Goal: Information Seeking & Learning: Check status

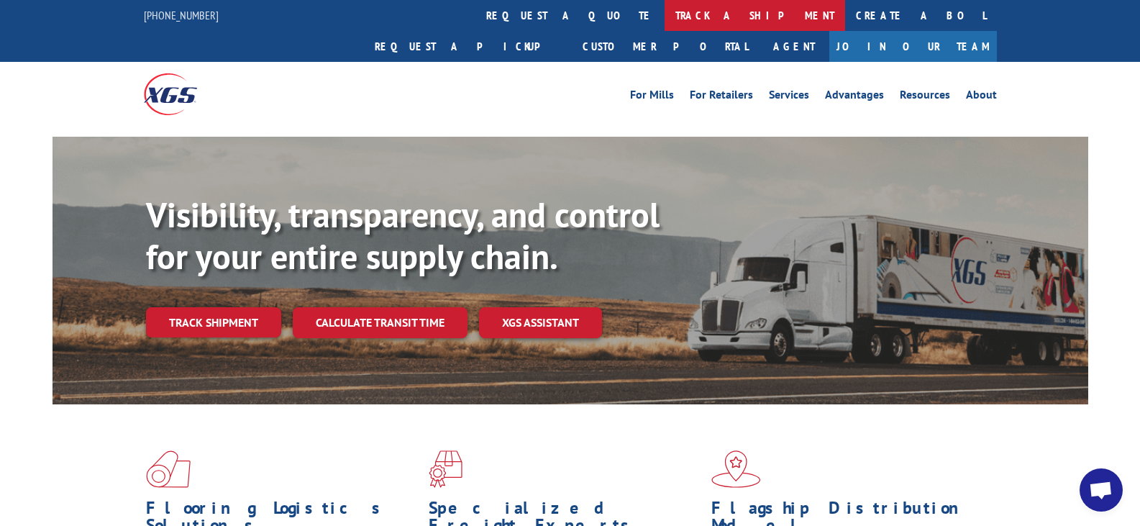
click at [664, 12] on link "track a shipment" at bounding box center [754, 15] width 180 height 31
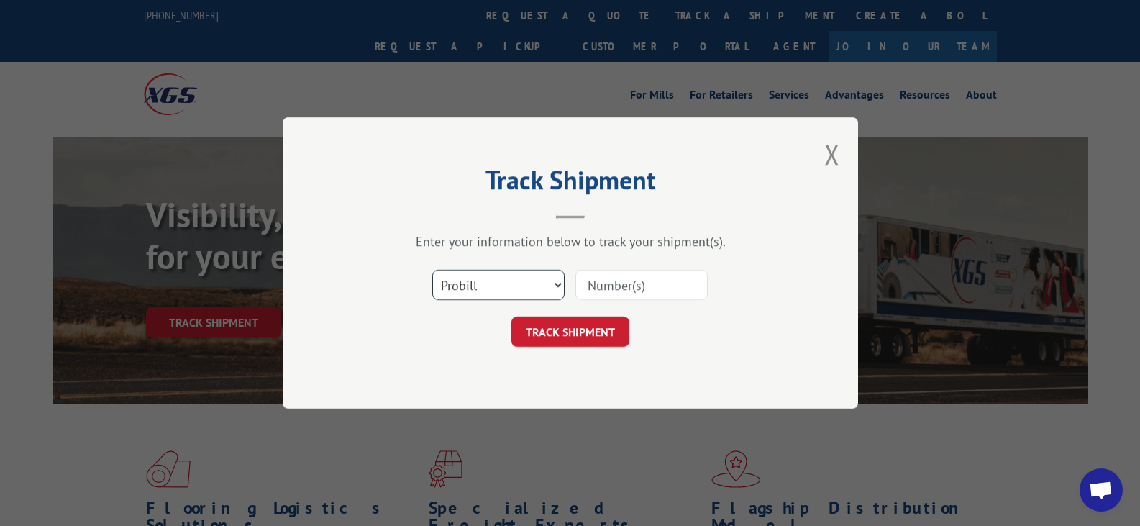
click at [494, 288] on select "Select category... Probill BOL PO" at bounding box center [498, 285] width 132 height 30
select select "bol"
click at [432, 270] on select "Select category... Probill BOL PO" at bounding box center [498, 285] width 132 height 30
click at [627, 287] on input at bounding box center [641, 285] width 132 height 30
paste input "191787"
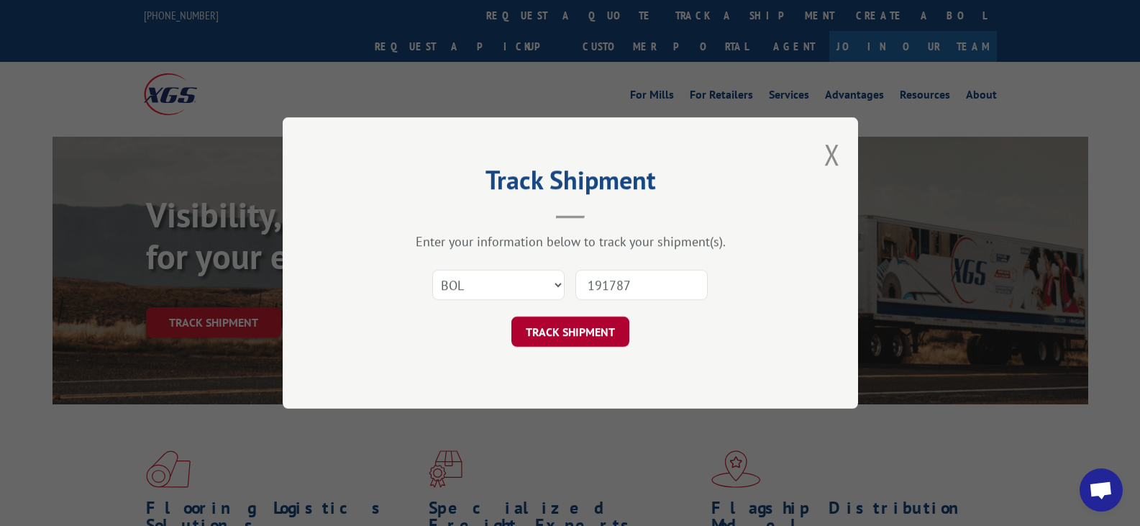
type input "191787"
click at [598, 324] on button "TRACK SHIPMENT" at bounding box center [570, 331] width 118 height 30
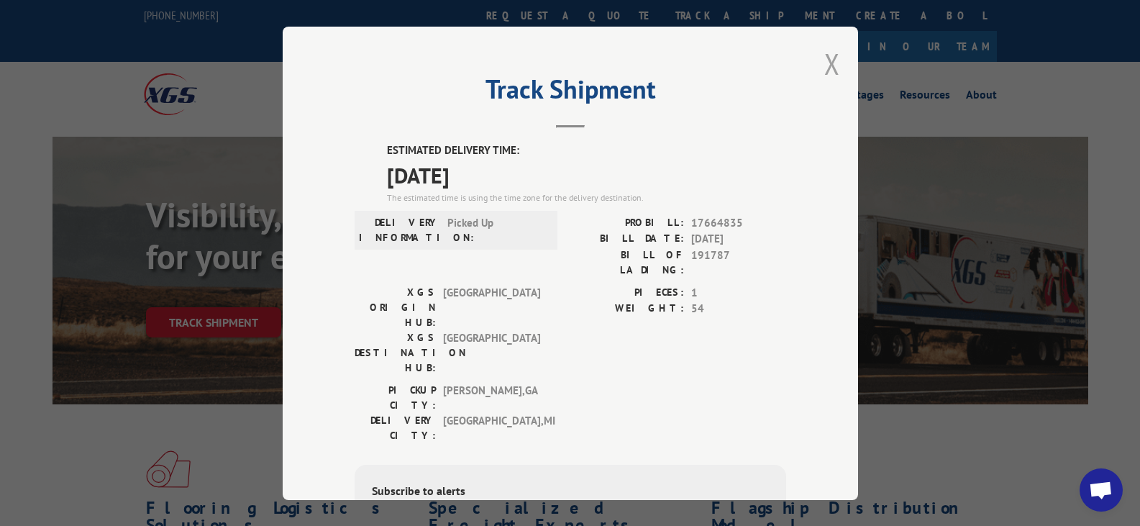
click at [826, 60] on button "Close modal" at bounding box center [832, 64] width 16 height 38
